Goal: Task Accomplishment & Management: Manage account settings

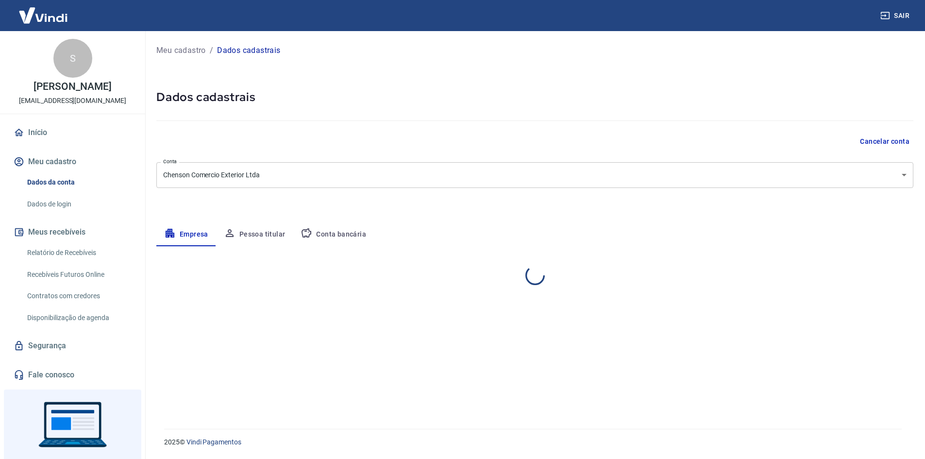
select select "ES"
select select "business"
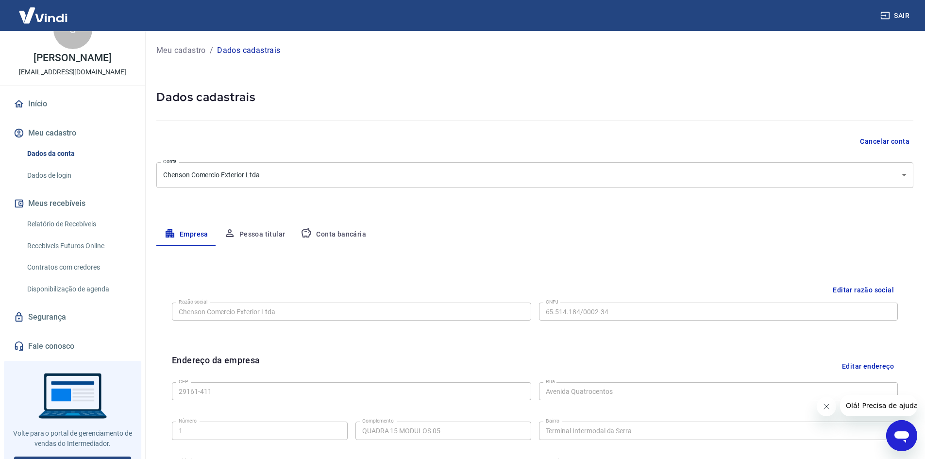
scroll to position [44, 0]
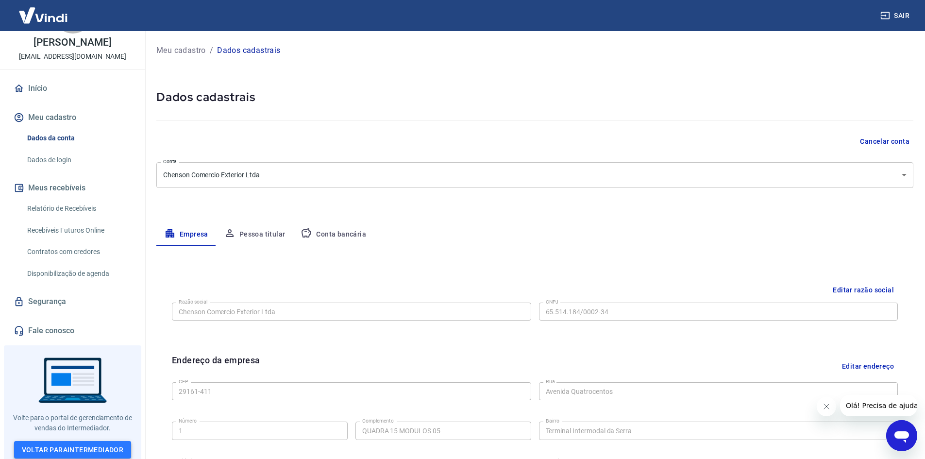
click at [102, 444] on link "Voltar para Intermediador" at bounding box center [73, 450] width 118 height 18
